Goal: Download file/media

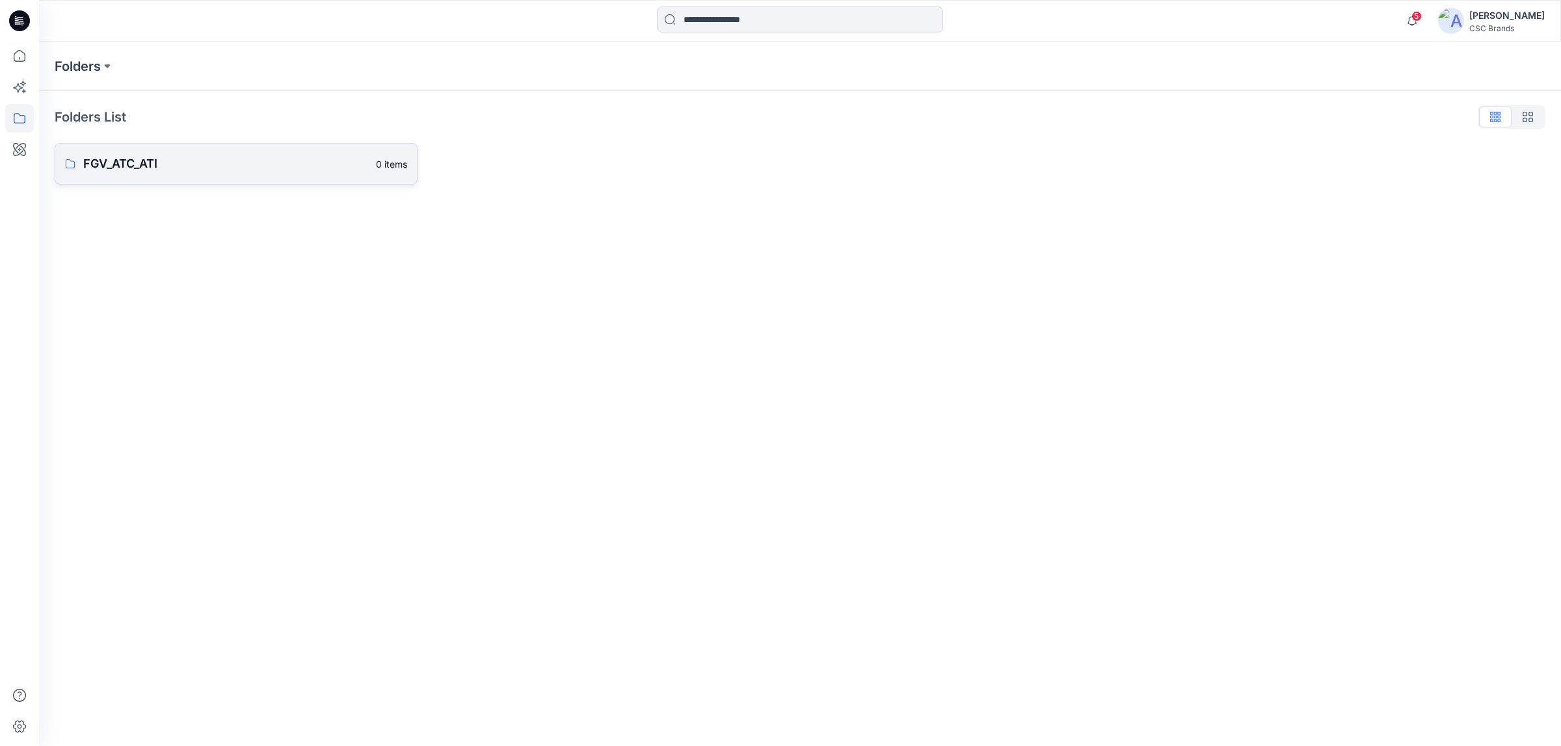
click at [179, 165] on p "FGV_ATC_ATI" at bounding box center [225, 164] width 285 height 18
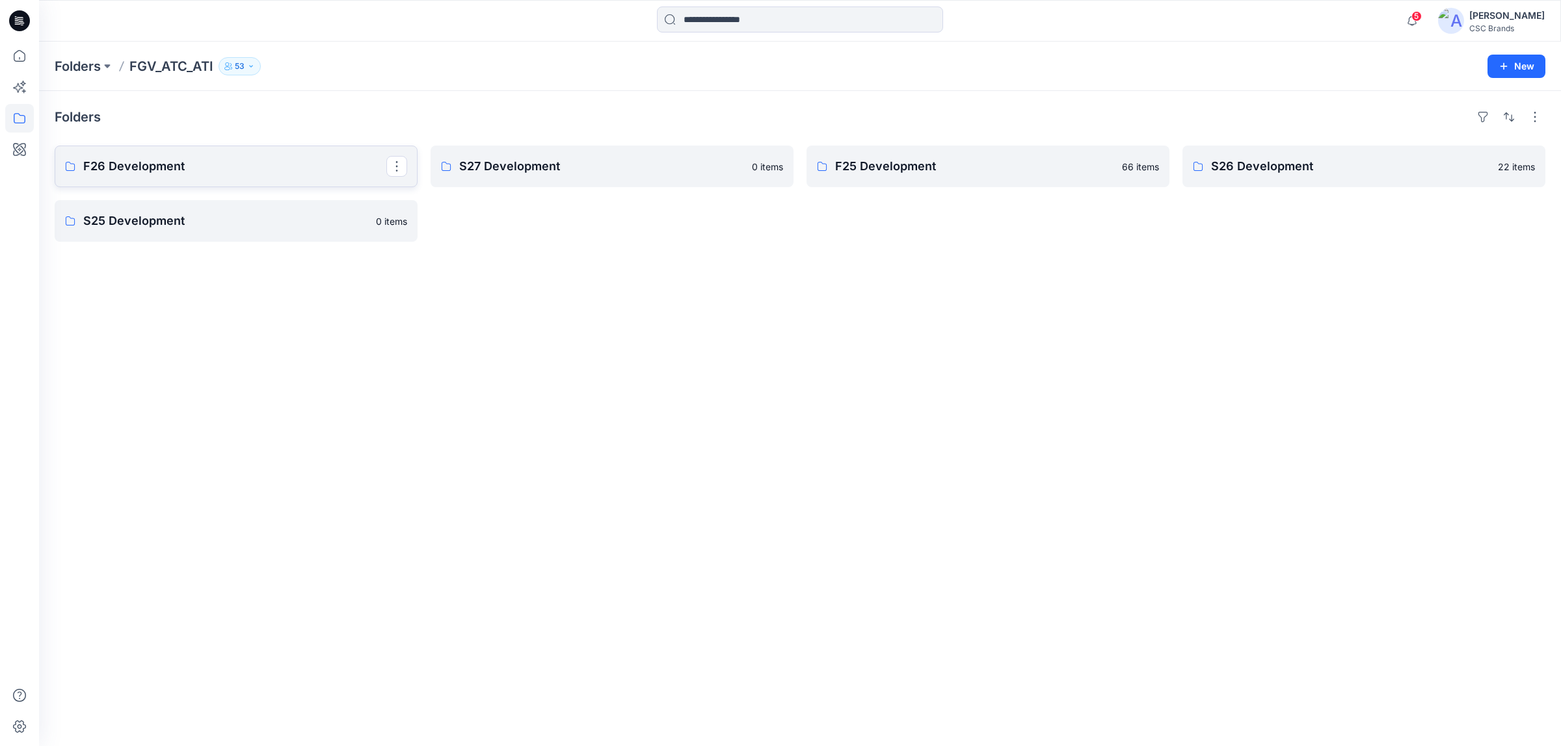
click at [205, 167] on p "F26 Development" at bounding box center [234, 166] width 303 height 18
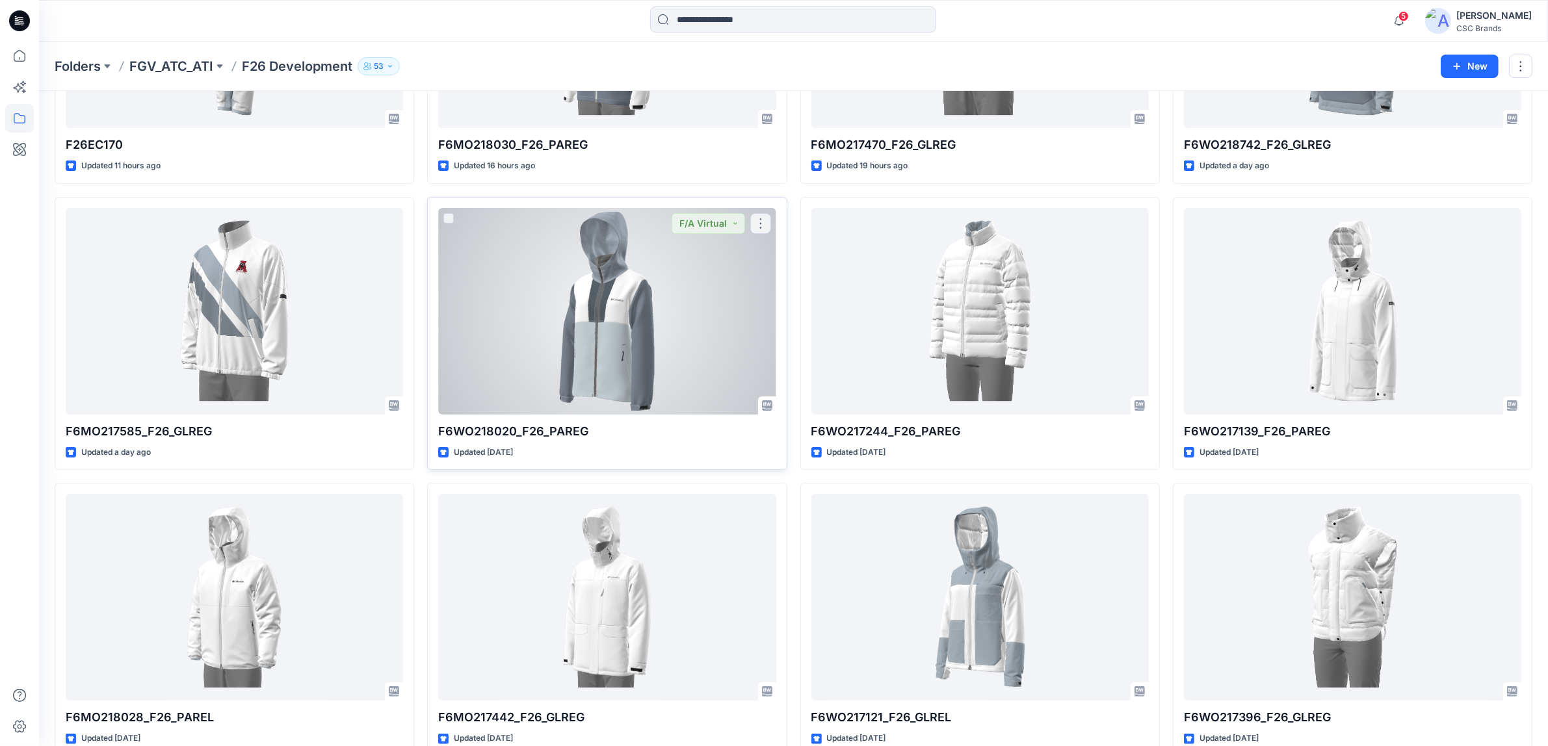
scroll to position [308, 0]
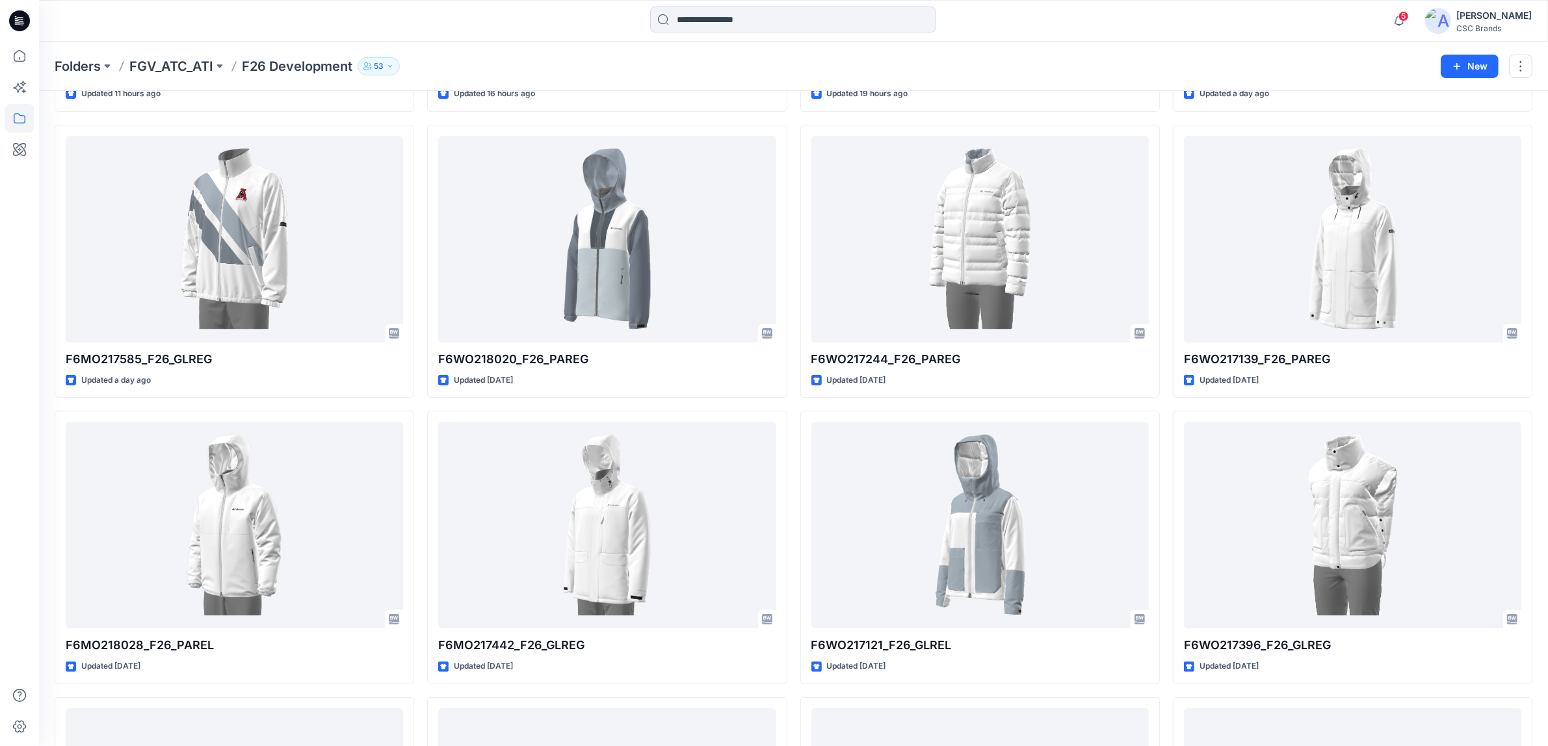
click at [1018, 59] on div "Folders FGV_ATC_ATI F26 Development 53" at bounding box center [743, 66] width 1377 height 18
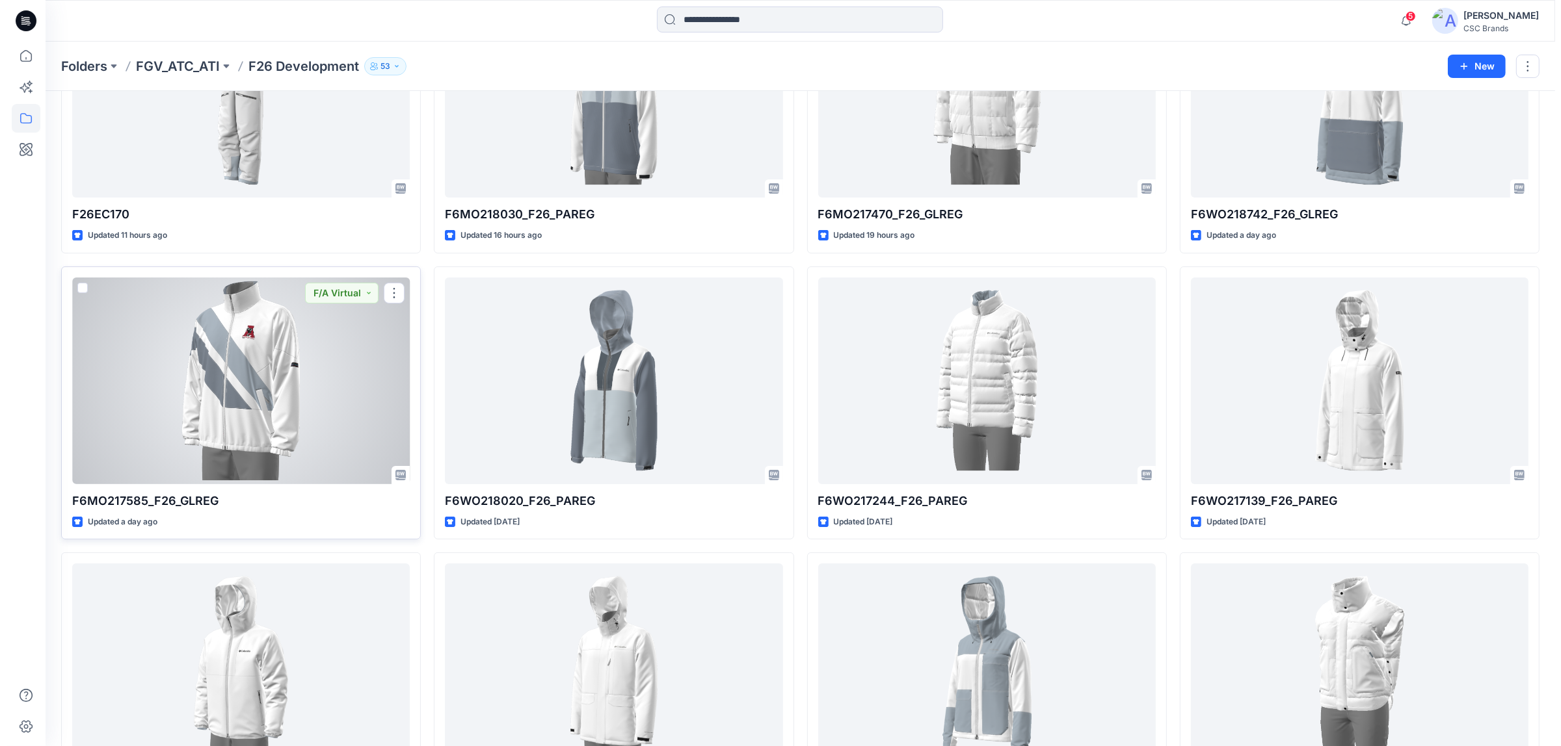
scroll to position [0, 0]
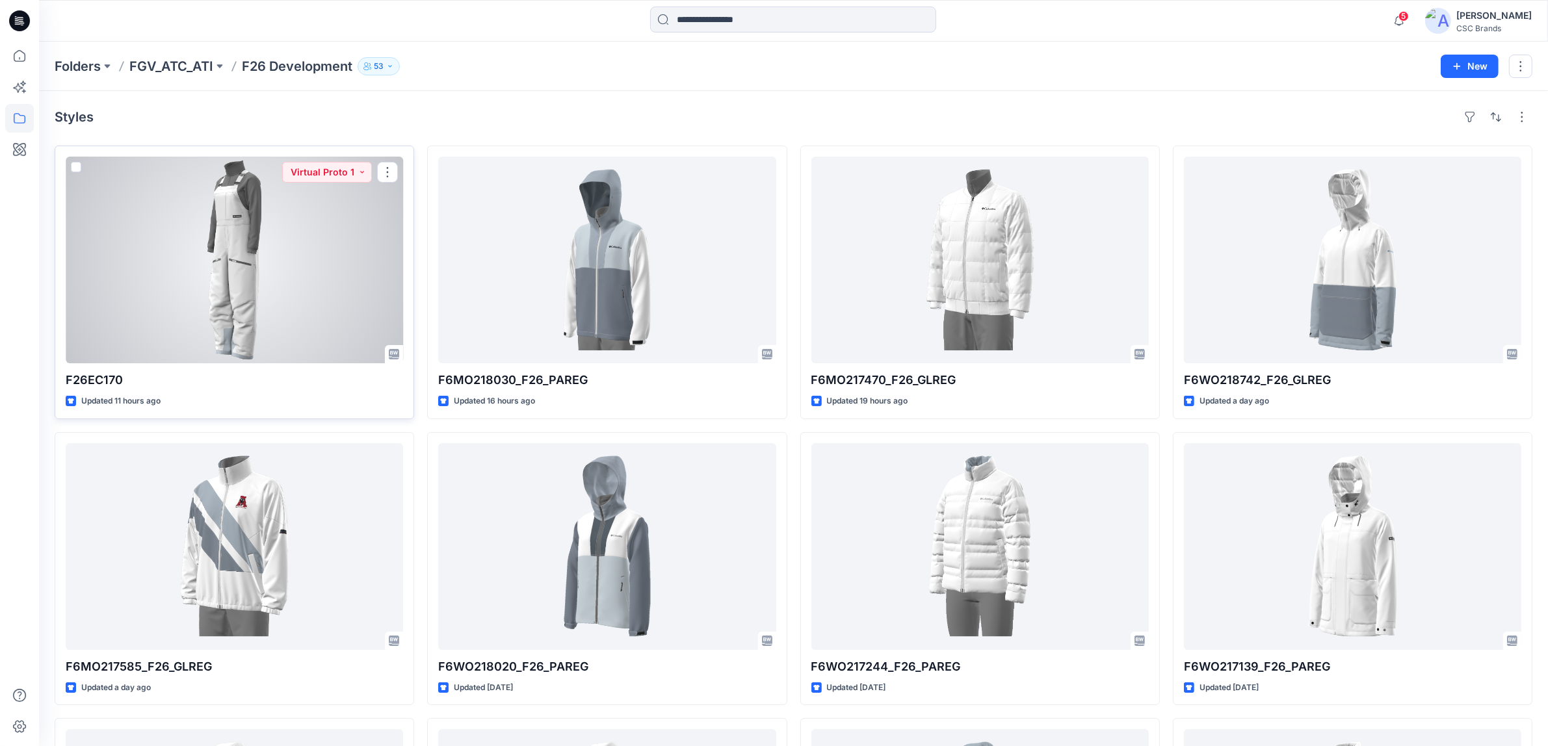
click at [319, 264] on div at bounding box center [234, 260] width 337 height 207
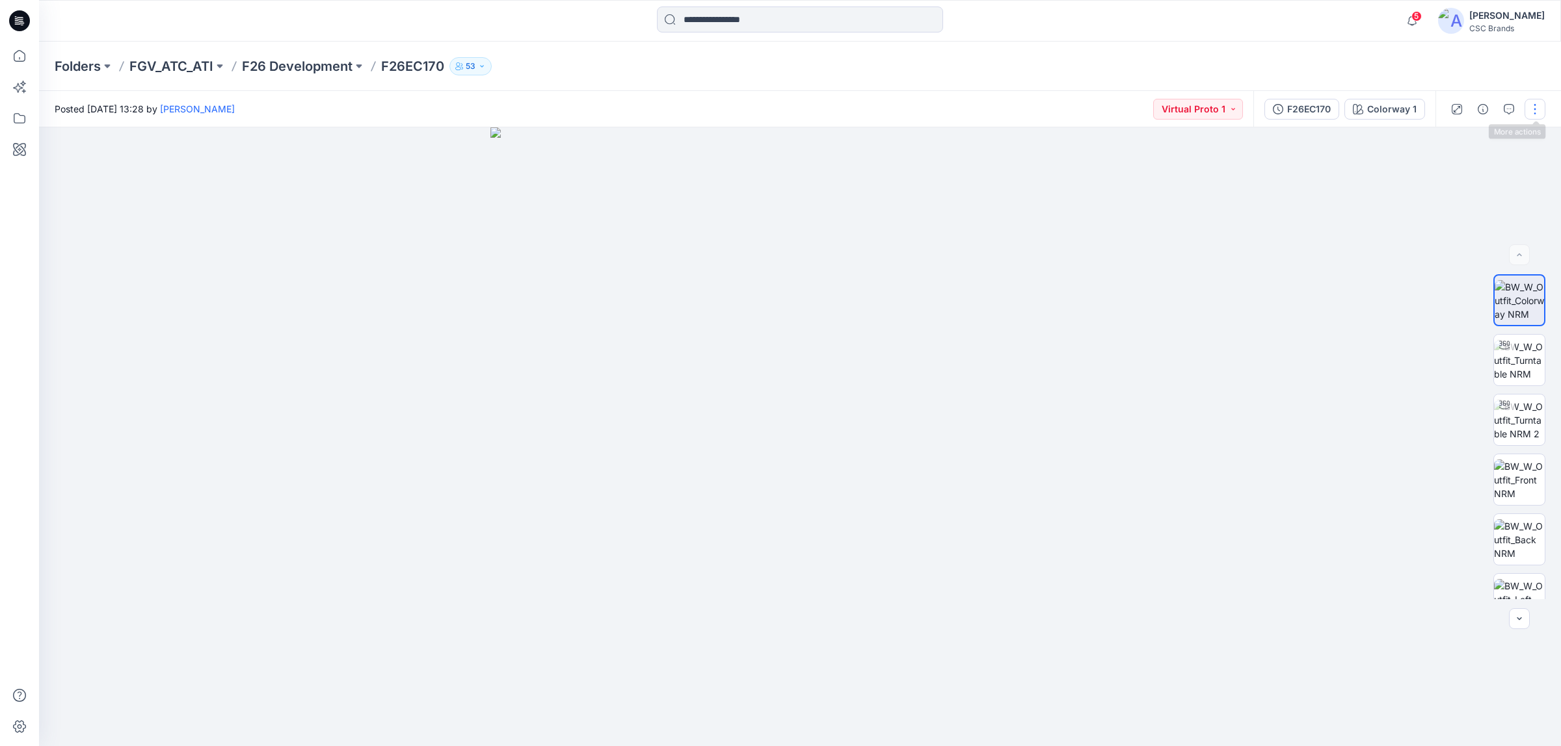
click at [1528, 109] on button "button" at bounding box center [1534, 109] width 21 height 21
click at [586, 200] on img at bounding box center [800, 437] width 620 height 620
click at [1518, 616] on div at bounding box center [1519, 619] width 21 height 21
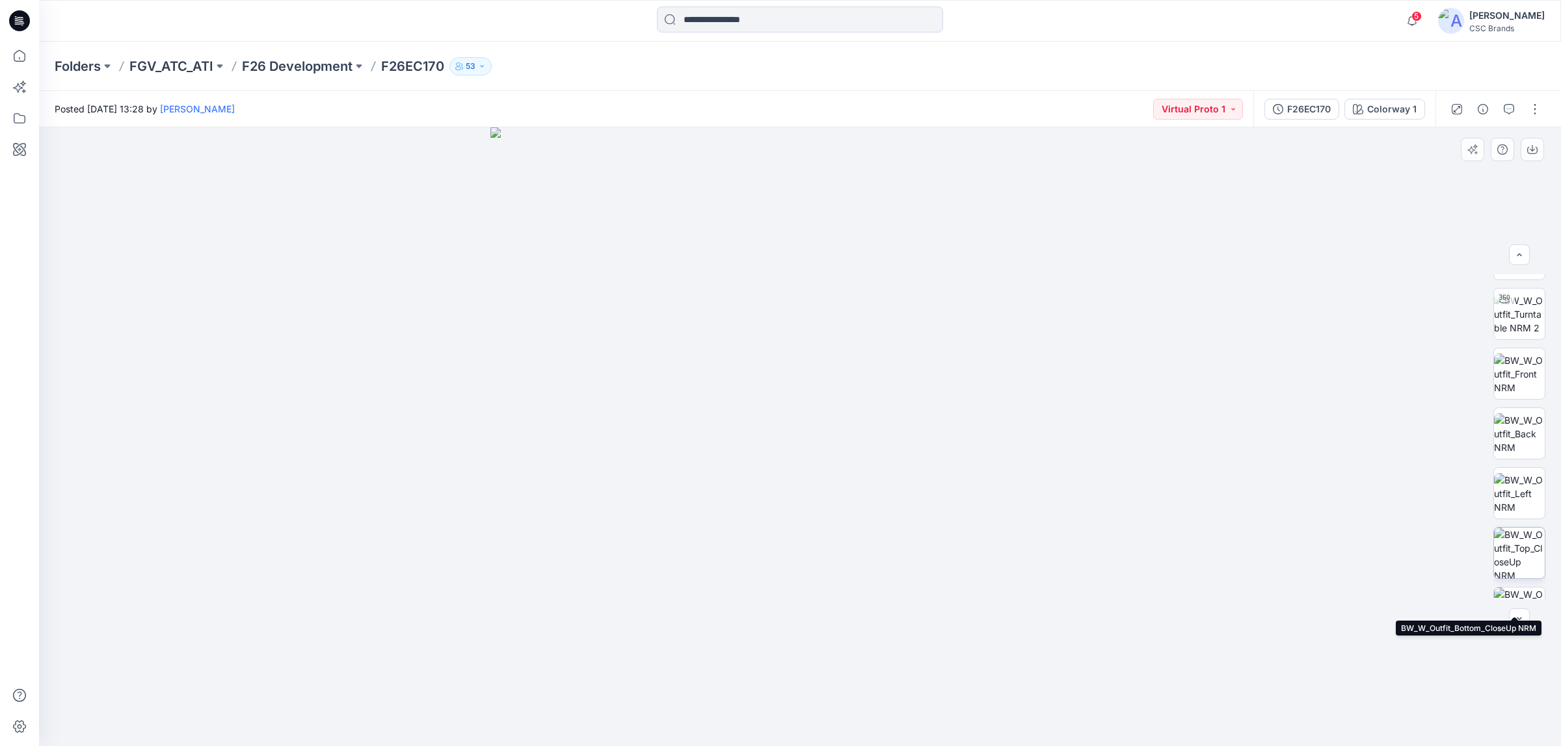
scroll to position [0, 0]
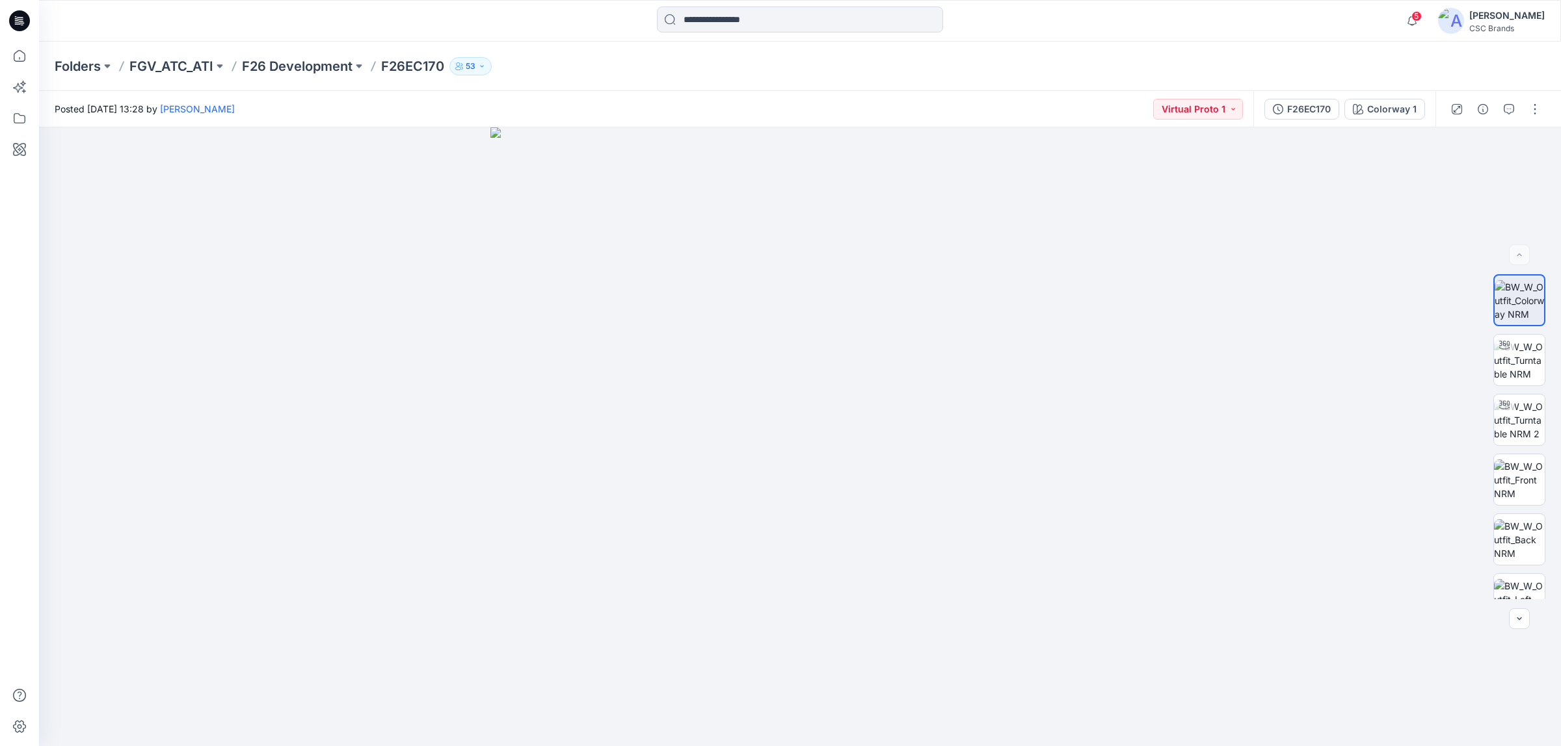
click at [391, 68] on p "F26EC170" at bounding box center [412, 66] width 63 height 18
click at [402, 65] on p "F26EC170" at bounding box center [412, 66] width 63 height 18
click at [458, 69] on icon "button" at bounding box center [459, 66] width 8 height 8
click at [569, 138] on button "External 1" at bounding box center [574, 144] width 77 height 33
click at [489, 144] on button "Internal 52" at bounding box center [495, 144] width 81 height 33
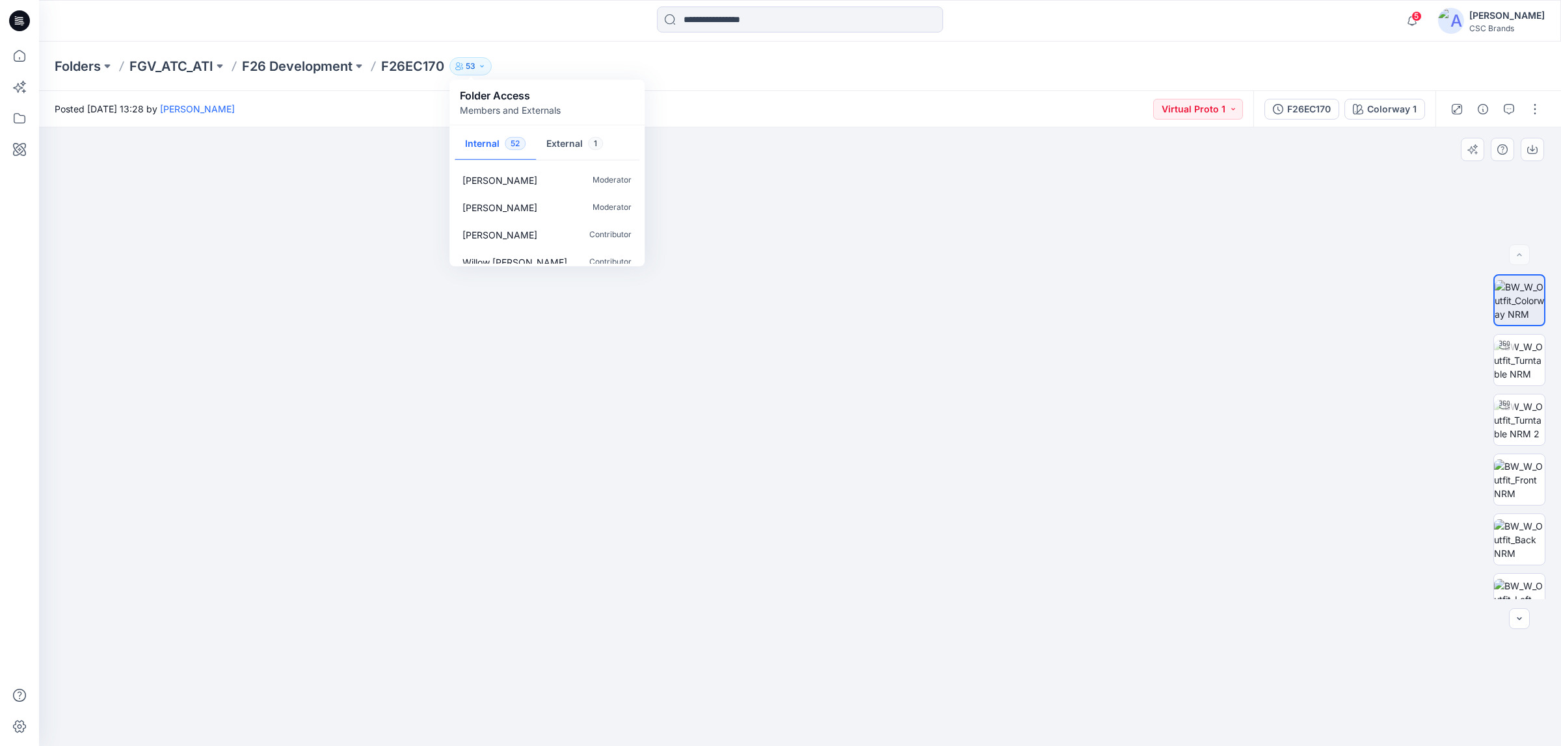
click at [296, 183] on div at bounding box center [800, 437] width 1522 height 620
click at [299, 57] on p "F26 Development" at bounding box center [297, 66] width 111 height 18
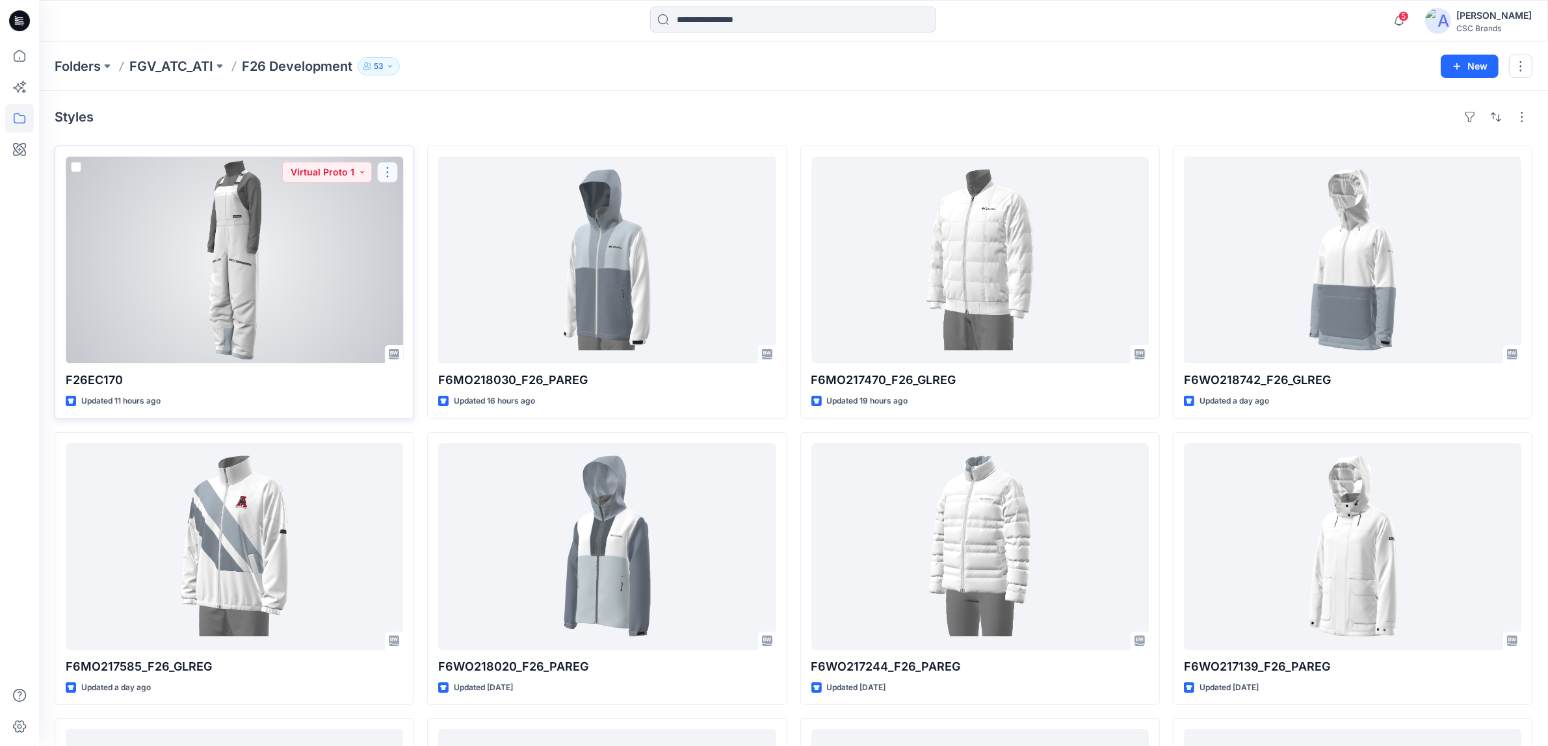
click at [384, 179] on button "button" at bounding box center [387, 172] width 21 height 21
click at [316, 270] on div at bounding box center [234, 260] width 337 height 207
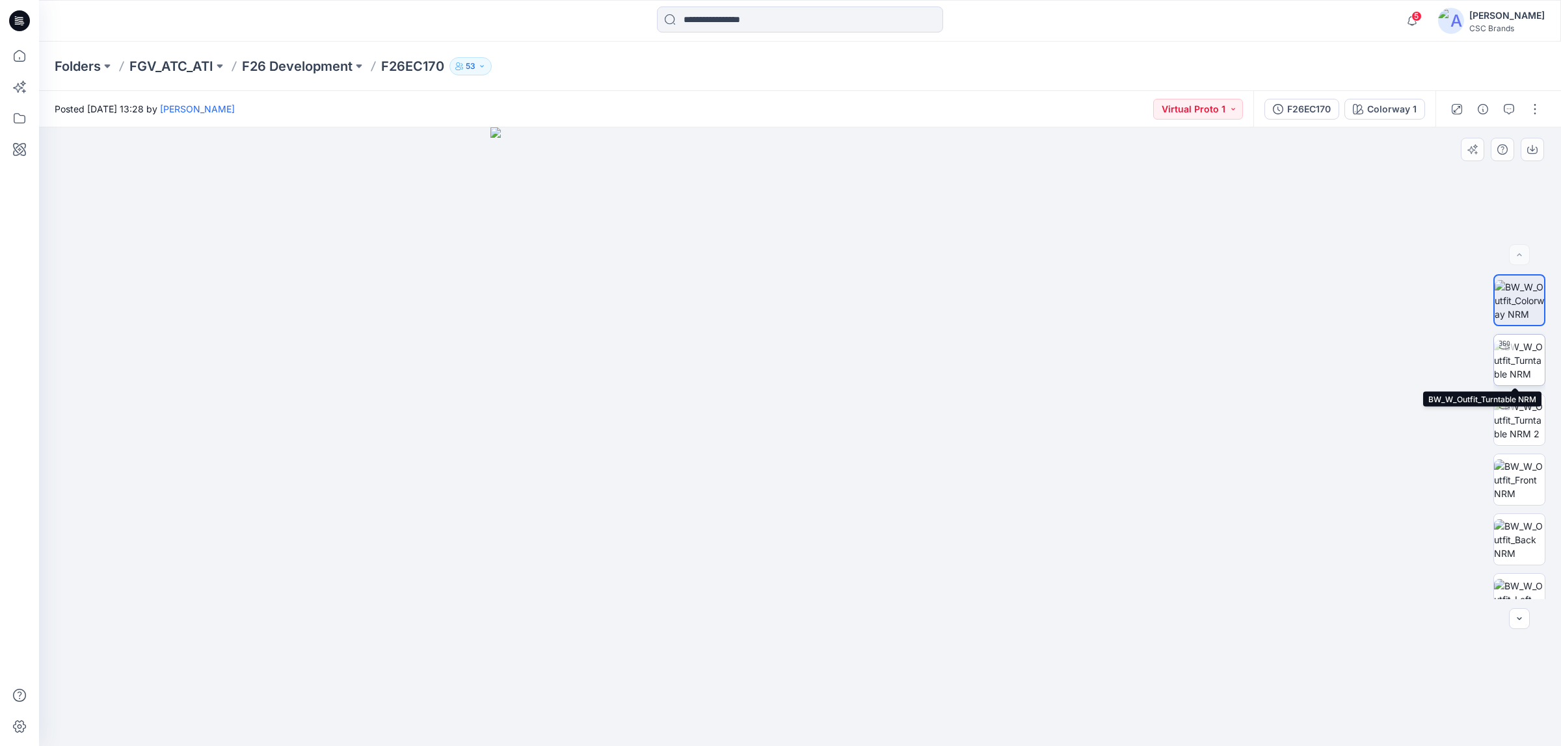
click at [1509, 348] on div at bounding box center [1504, 345] width 21 height 21
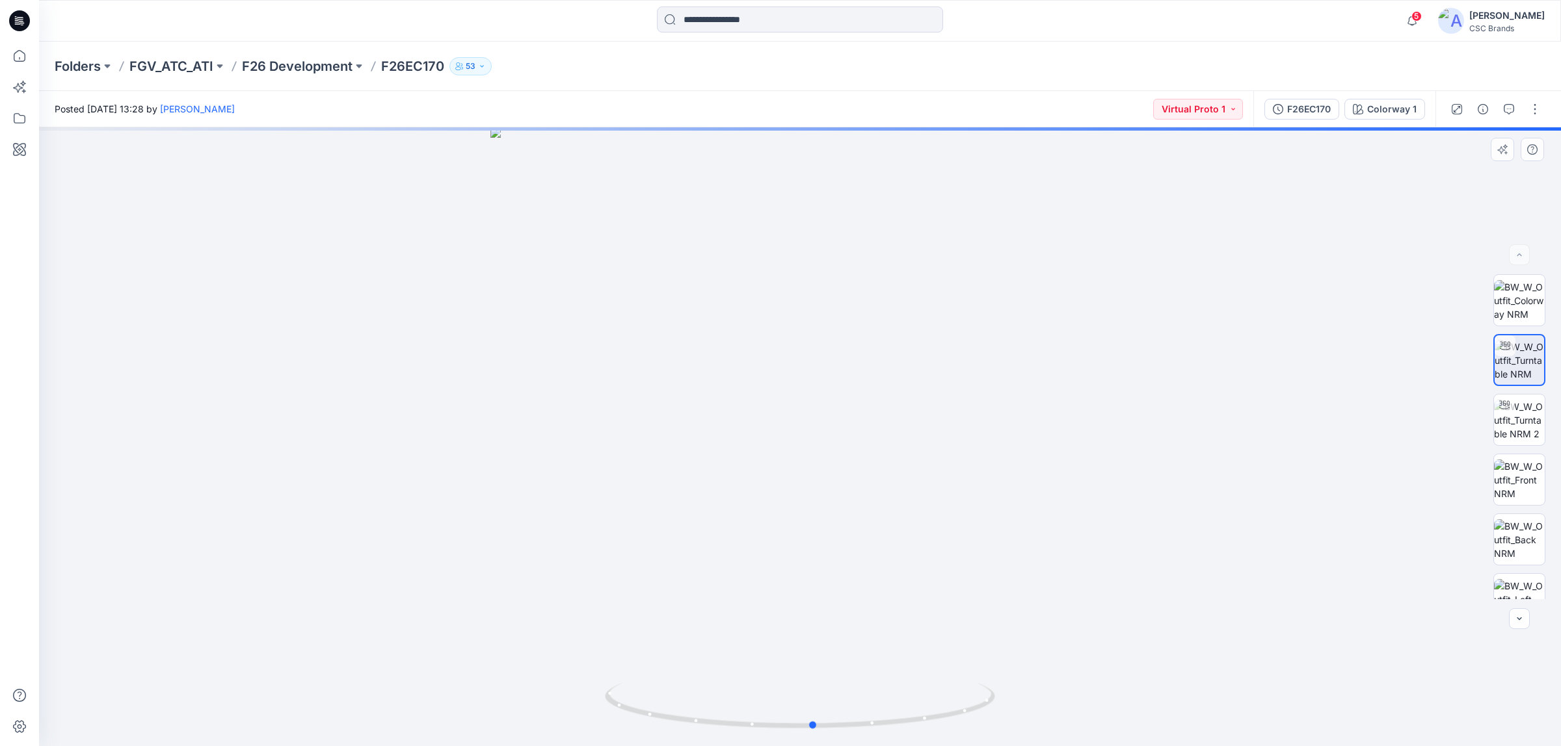
drag, startPoint x: 925, startPoint y: 364, endPoint x: 955, endPoint y: 377, distance: 32.6
drag, startPoint x: 955, startPoint y: 377, endPoint x: 897, endPoint y: 413, distance: 67.5
click at [908, 332] on div at bounding box center [800, 436] width 1522 height 619
drag, startPoint x: 988, startPoint y: 405, endPoint x: 955, endPoint y: 399, distance: 34.4
drag, startPoint x: 1028, startPoint y: 381, endPoint x: 666, endPoint y: 433, distance: 365.2
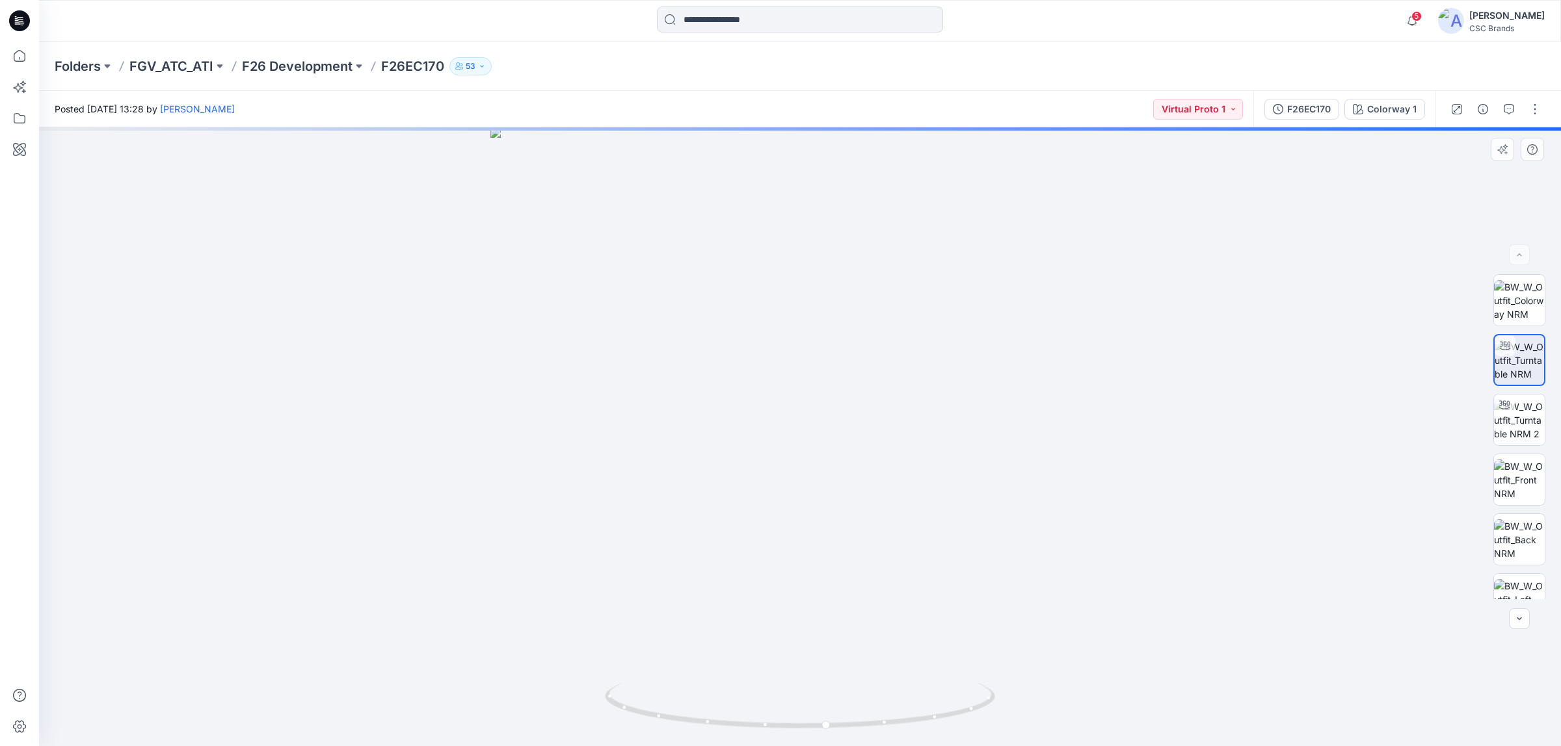
drag, startPoint x: 666, startPoint y: 432, endPoint x: 987, endPoint y: 482, distance: 324.3
click at [987, 482] on div at bounding box center [800, 436] width 1522 height 619
drag, startPoint x: 691, startPoint y: 432, endPoint x: 893, endPoint y: 430, distance: 202.2
drag, startPoint x: 1073, startPoint y: 503, endPoint x: 616, endPoint y: 502, distance: 457.1
drag, startPoint x: 616, startPoint y: 502, endPoint x: 1054, endPoint y: 356, distance: 461.8
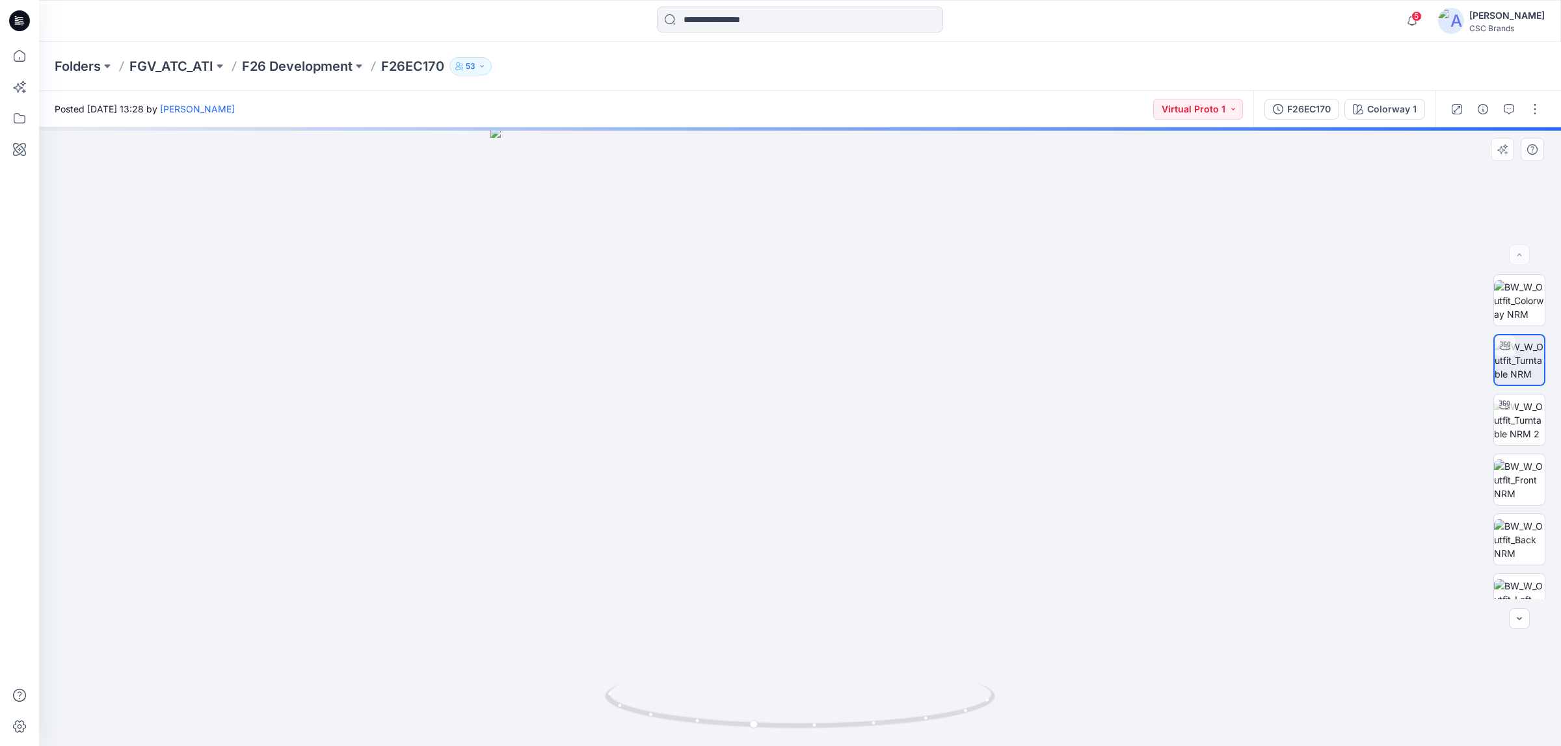
click at [1054, 356] on div at bounding box center [800, 436] width 1522 height 619
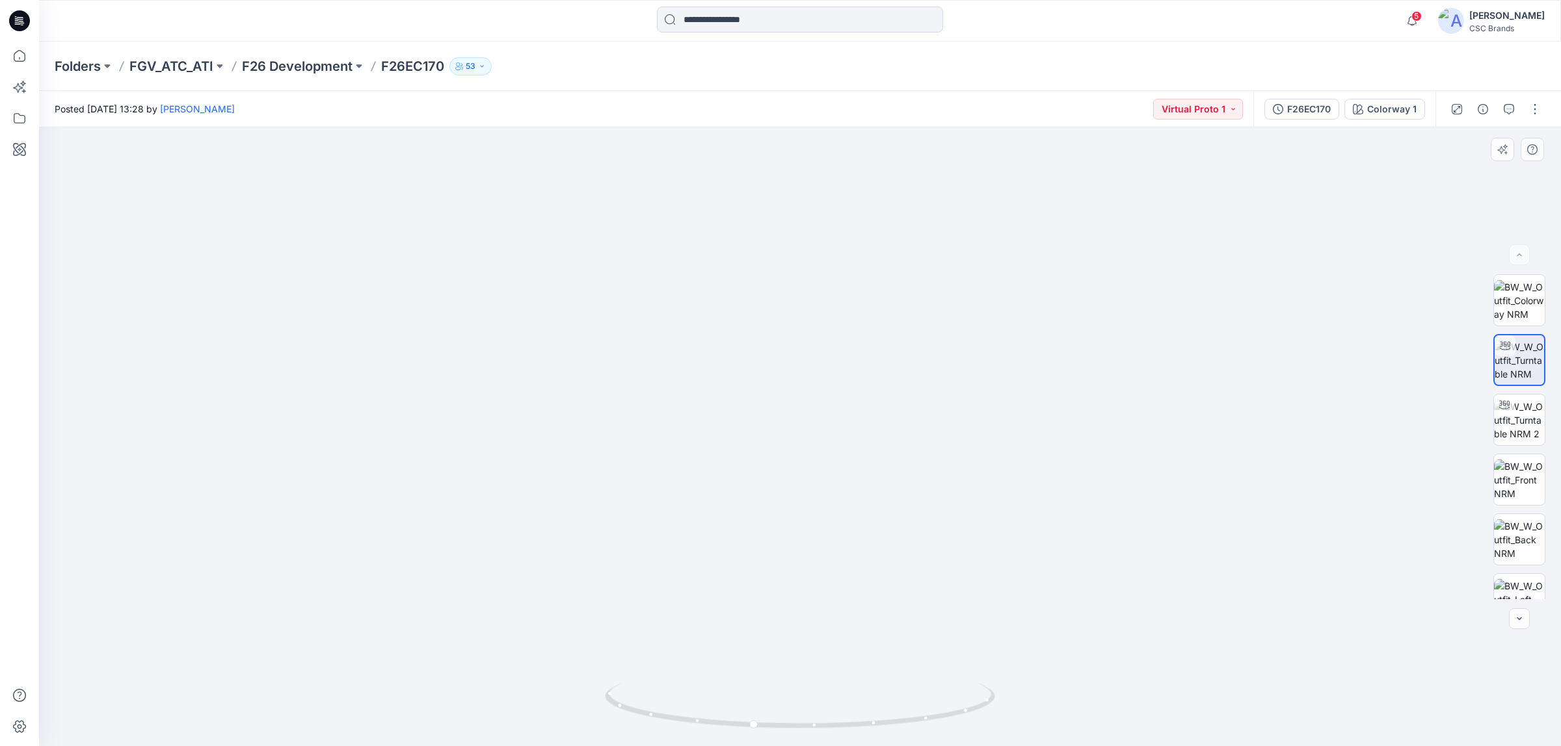
drag, startPoint x: 834, startPoint y: 317, endPoint x: 847, endPoint y: 533, distance: 216.9
click at [847, 533] on img at bounding box center [812, 201] width 1991 height 1091
click at [1096, 291] on div at bounding box center [800, 436] width 1522 height 619
click at [1273, 125] on div "F26EC170 Colorway 1" at bounding box center [1344, 109] width 182 height 36
click at [1281, 112] on icon "button" at bounding box center [1277, 109] width 10 height 10
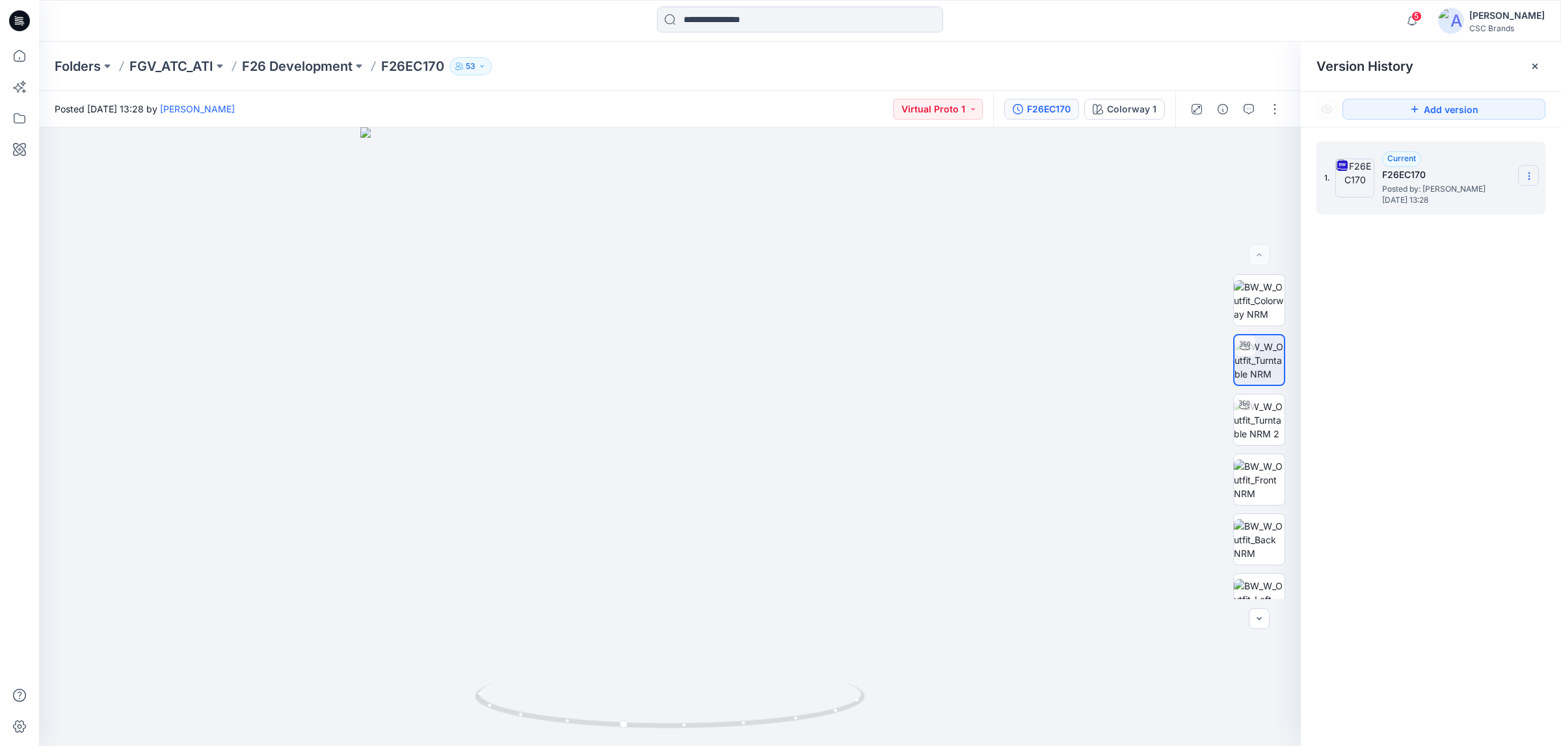
click at [1525, 176] on icon at bounding box center [1528, 176] width 10 height 10
click at [1486, 198] on span "Download Source BW File" at bounding box center [1462, 202] width 109 height 16
drag, startPoint x: 894, startPoint y: 472, endPoint x: 829, endPoint y: 391, distance: 104.1
click at [894, 472] on div at bounding box center [669, 436] width 1261 height 619
click at [895, 193] on div at bounding box center [669, 436] width 1261 height 619
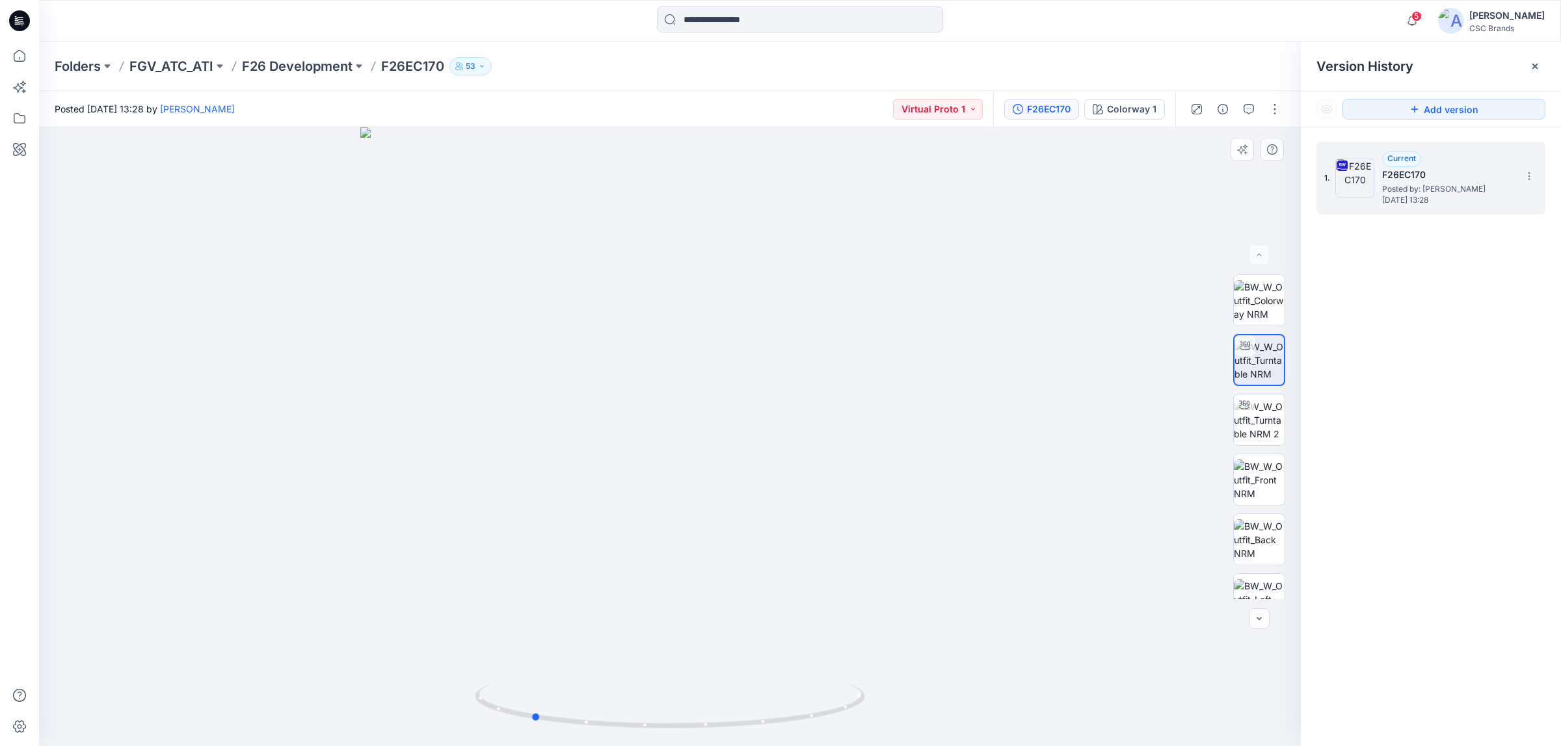
drag, startPoint x: 755, startPoint y: 497, endPoint x: 657, endPoint y: 512, distance: 98.6
drag, startPoint x: 657, startPoint y: 512, endPoint x: 668, endPoint y: 566, distance: 55.6
drag, startPoint x: 668, startPoint y: 566, endPoint x: 569, endPoint y: 512, distance: 112.6
click at [567, 514] on div at bounding box center [669, 436] width 1261 height 619
drag, startPoint x: 798, startPoint y: 495, endPoint x: 774, endPoint y: 460, distance: 42.6
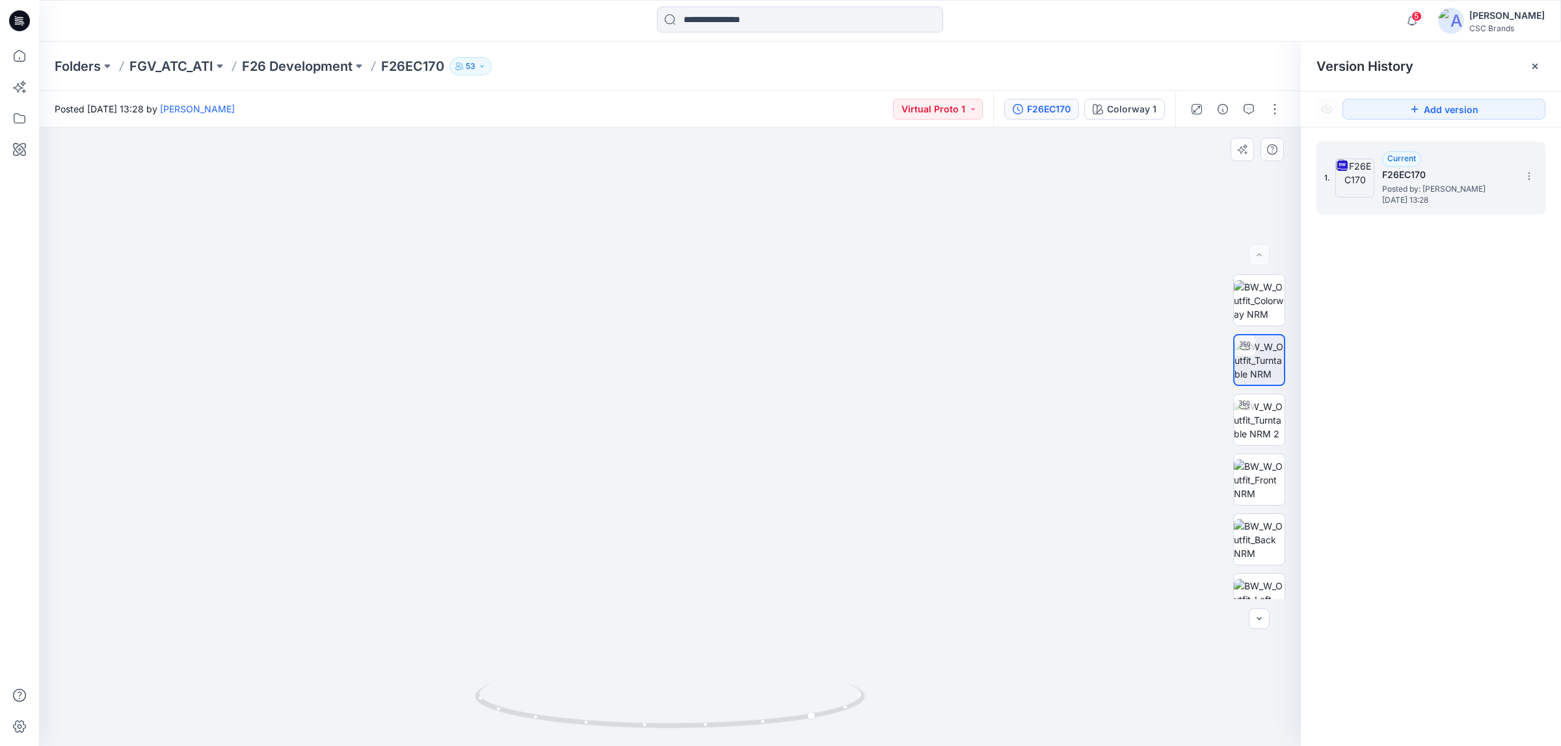
drag, startPoint x: 1067, startPoint y: 184, endPoint x: 1051, endPoint y: 187, distance: 16.6
click at [1067, 184] on img at bounding box center [654, 307] width 1291 height 880
click at [1033, 207] on img at bounding box center [654, 307] width 1291 height 880
